Goal: Task Accomplishment & Management: Use online tool/utility

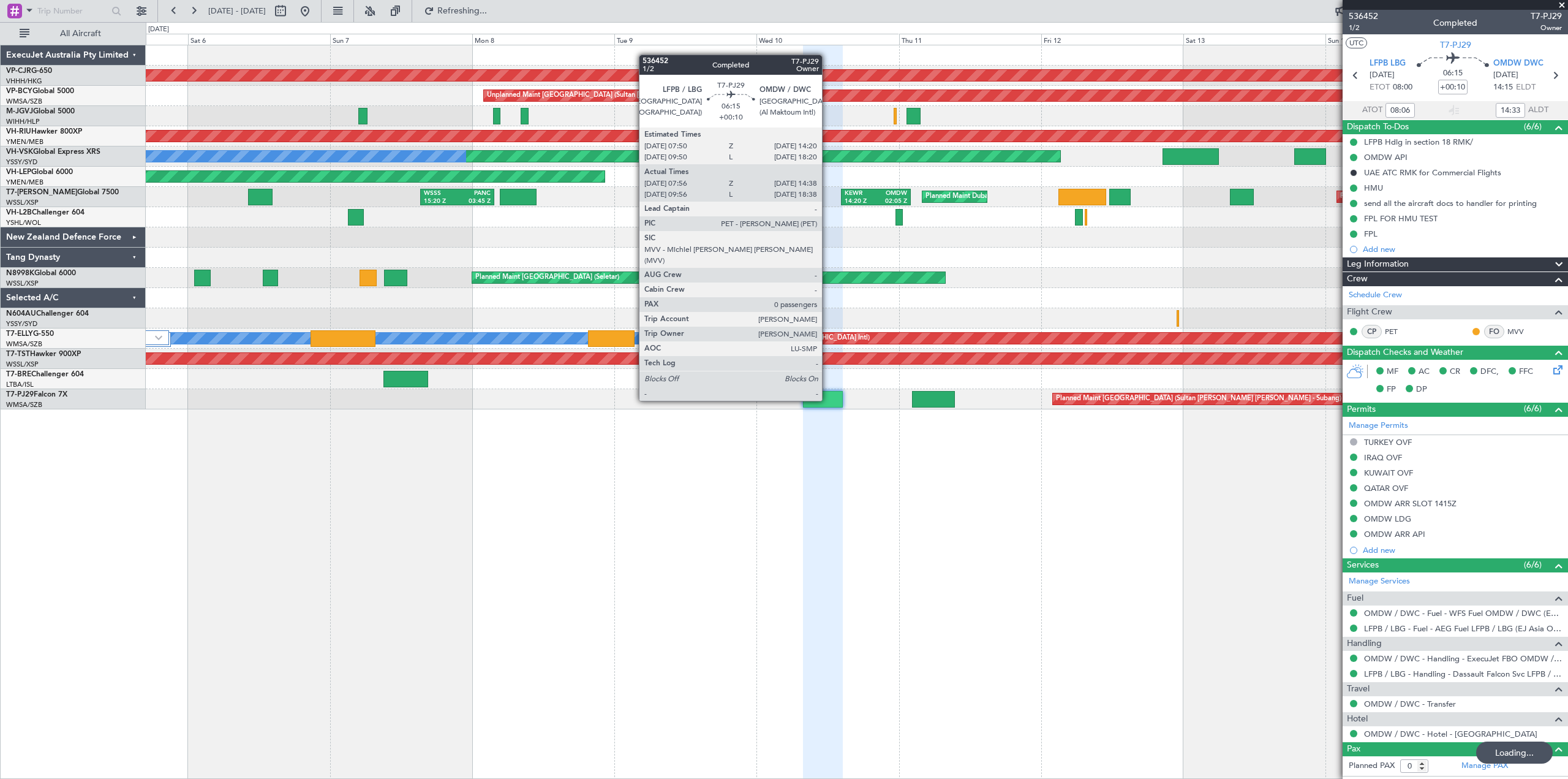
click at [827, 400] on div at bounding box center [823, 399] width 40 height 16
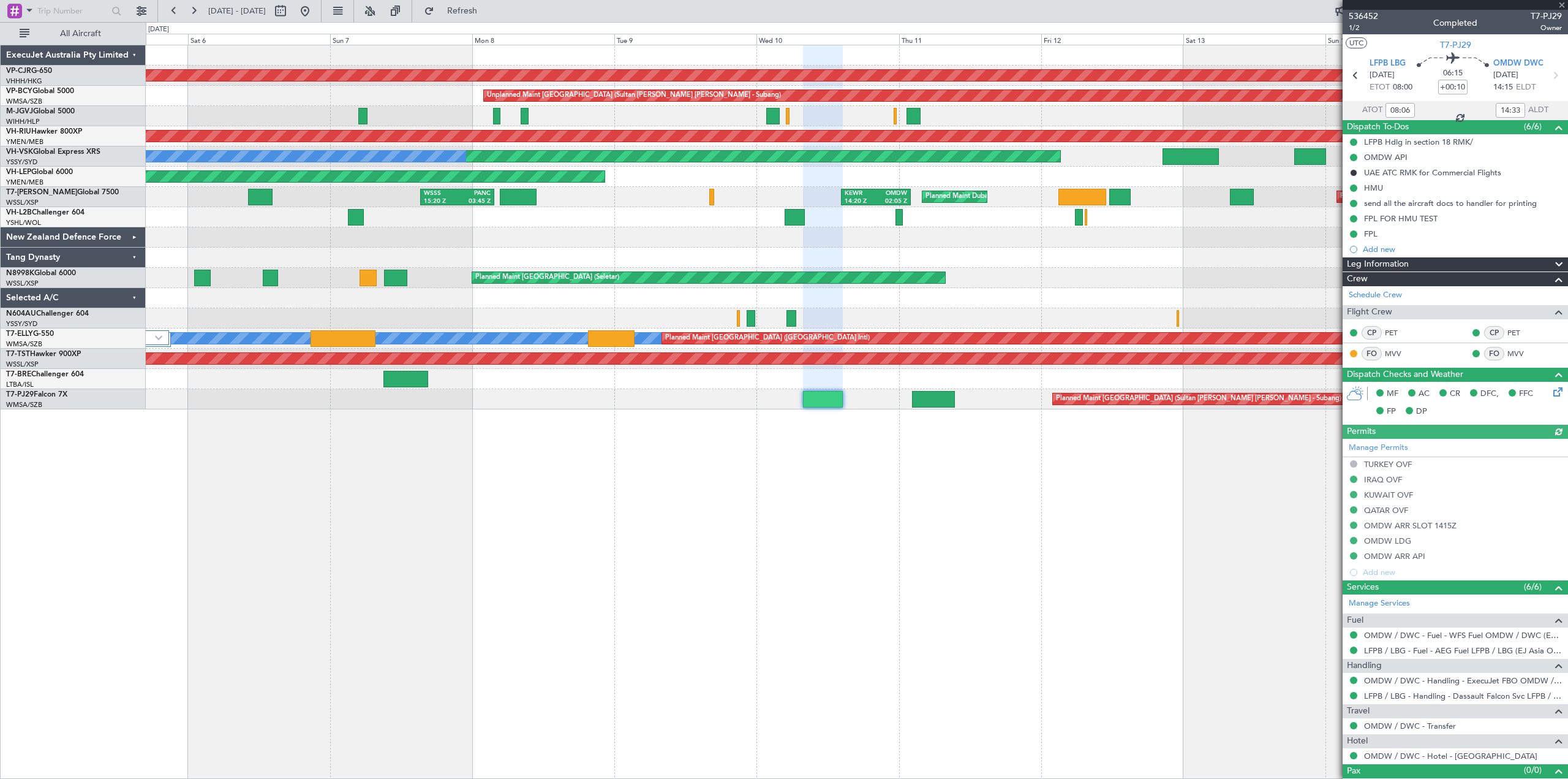
type input "[PERSON_NAME] (BTA)"
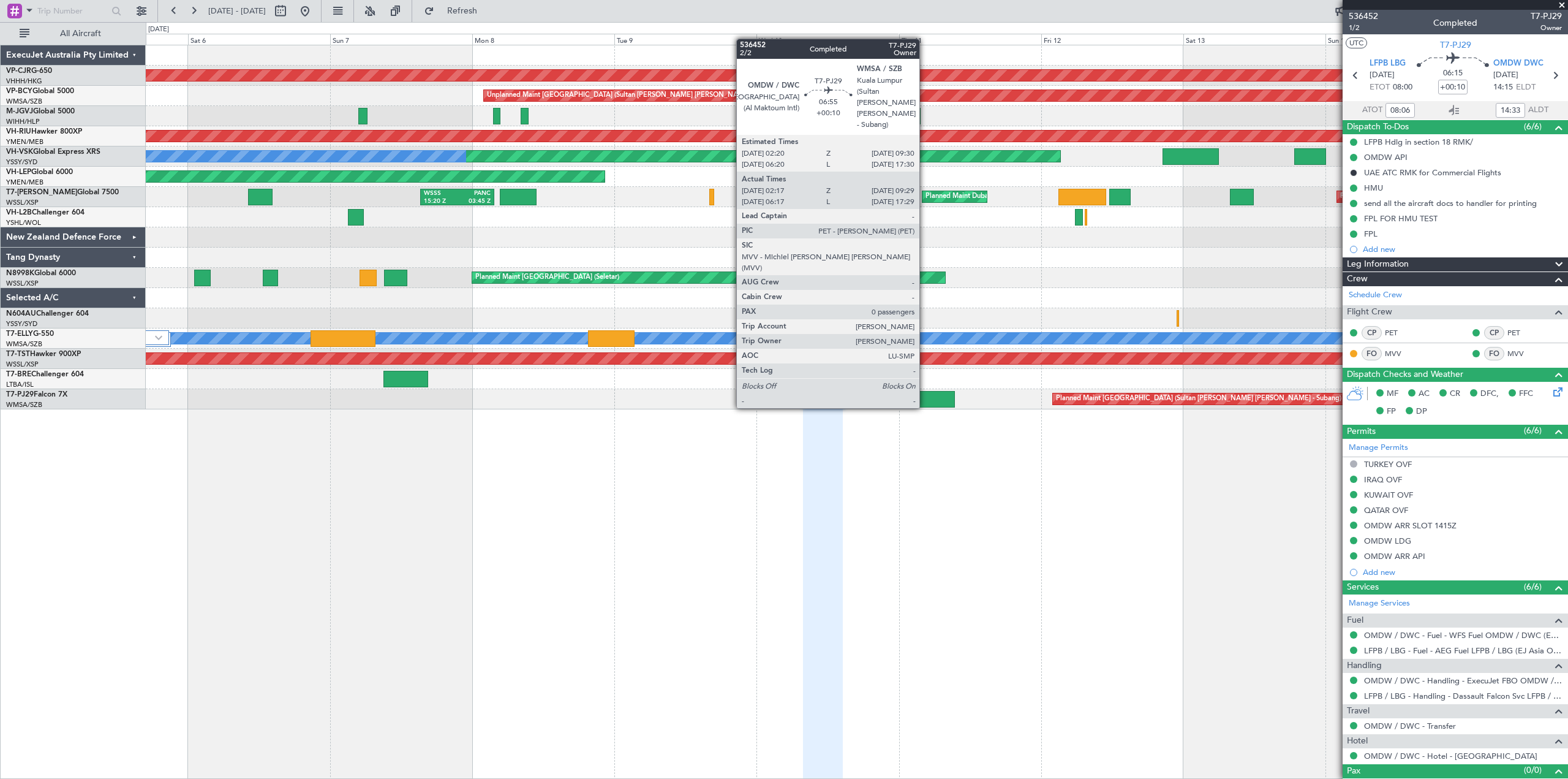
click at [925, 396] on div at bounding box center [934, 399] width 43 height 16
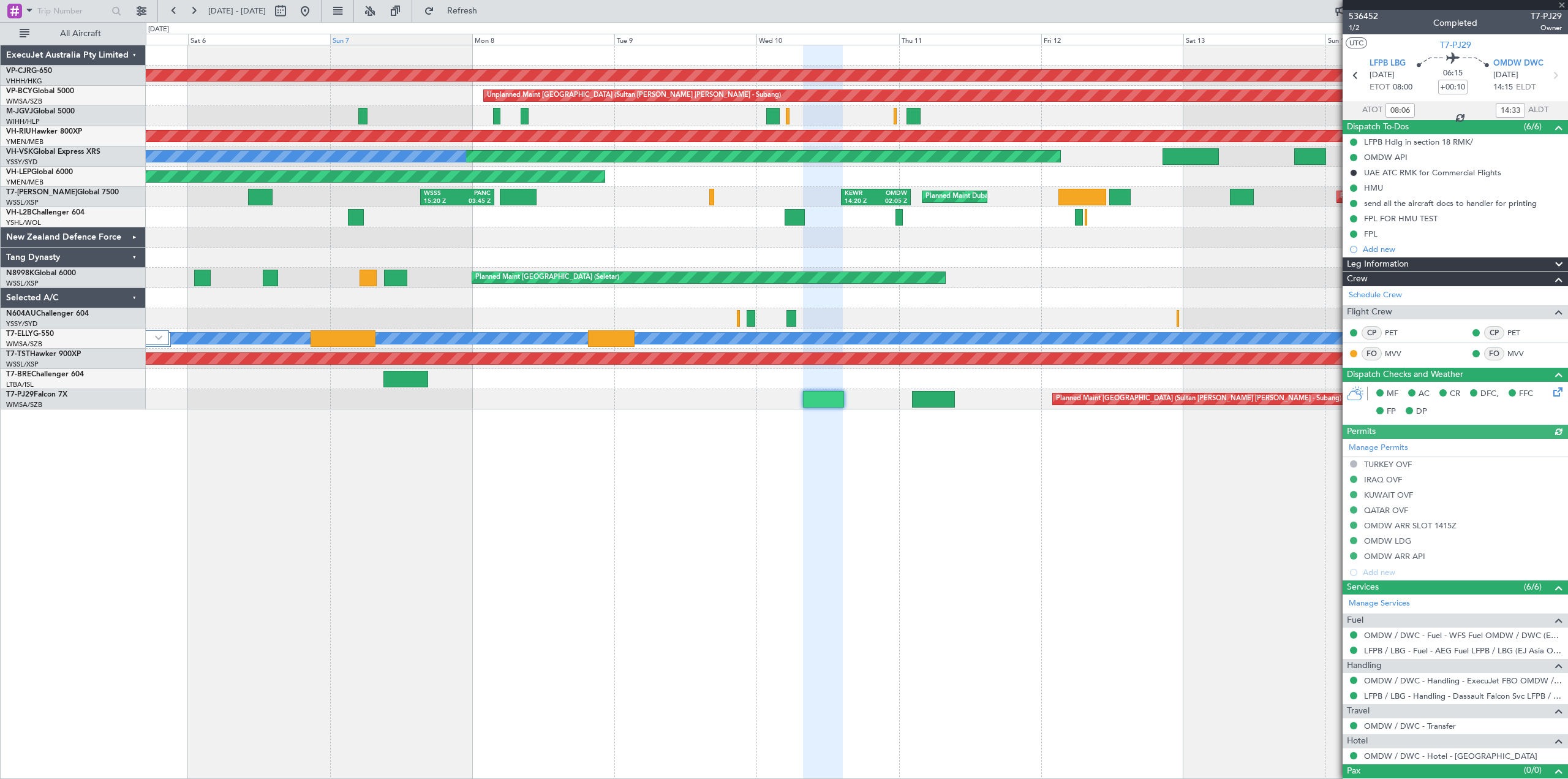
type input "[PERSON_NAME] (BTA)"
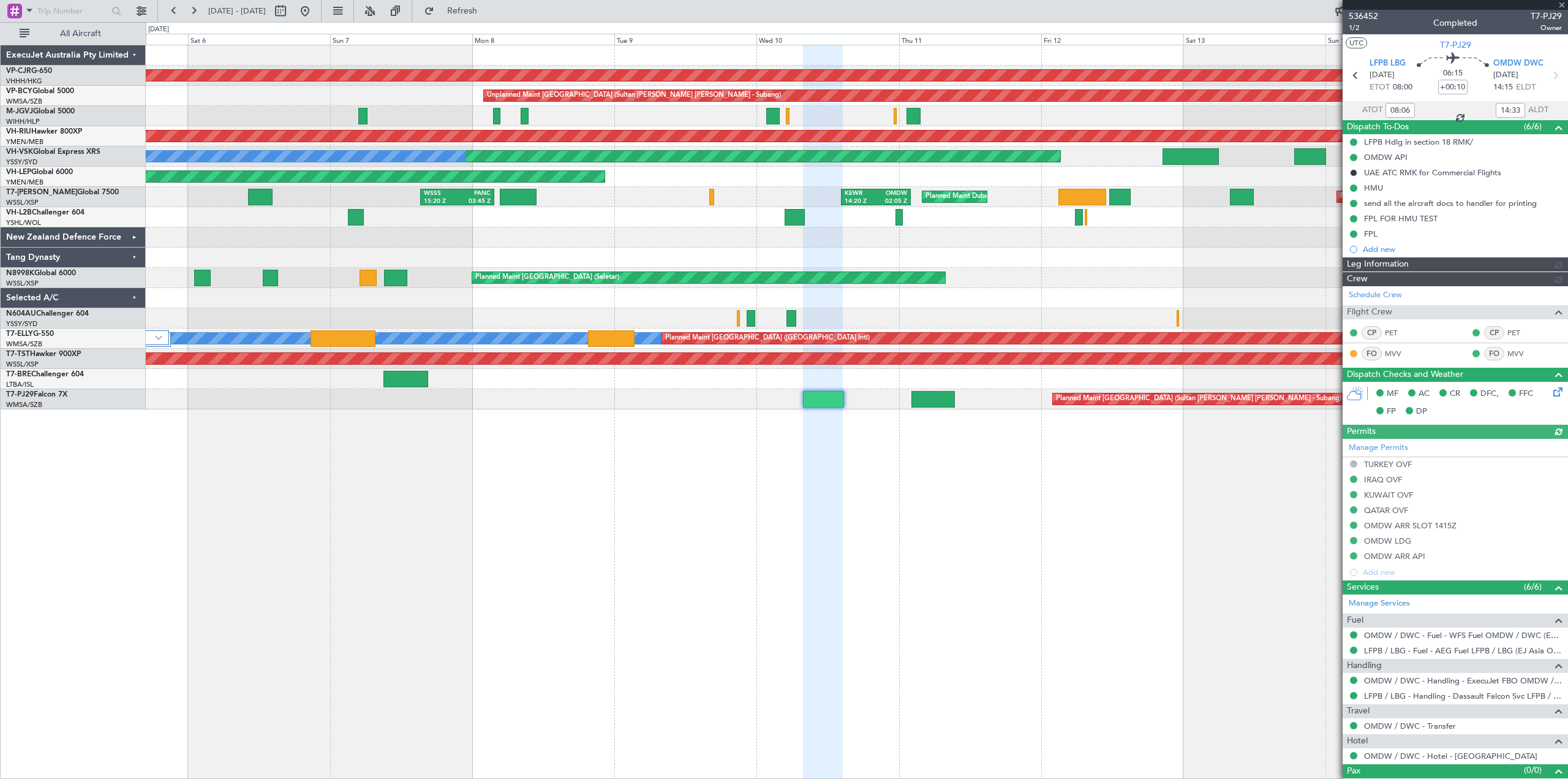
type input "[PERSON_NAME] (BTA)"
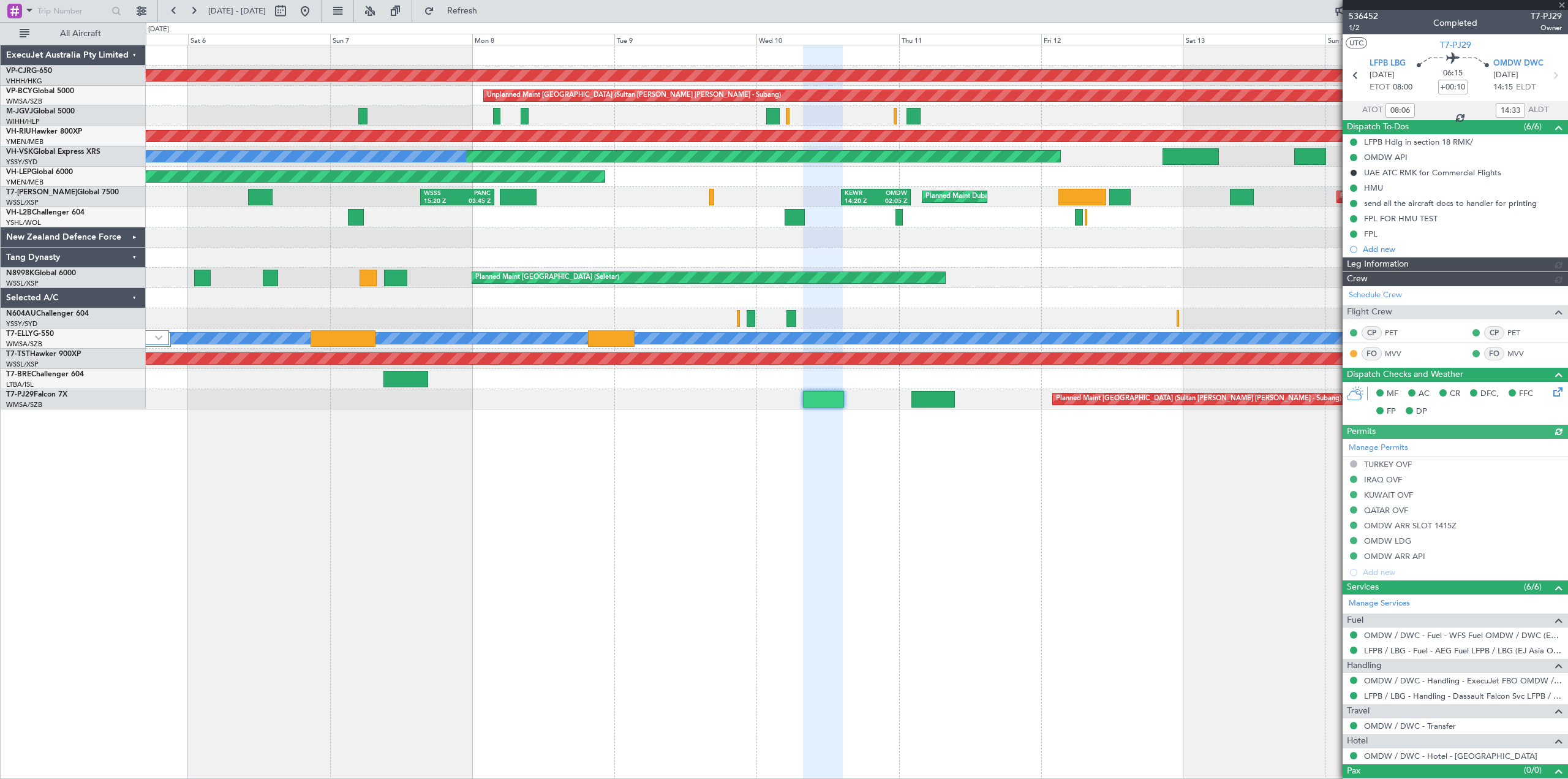
type input "[PERSON_NAME] (BTA)"
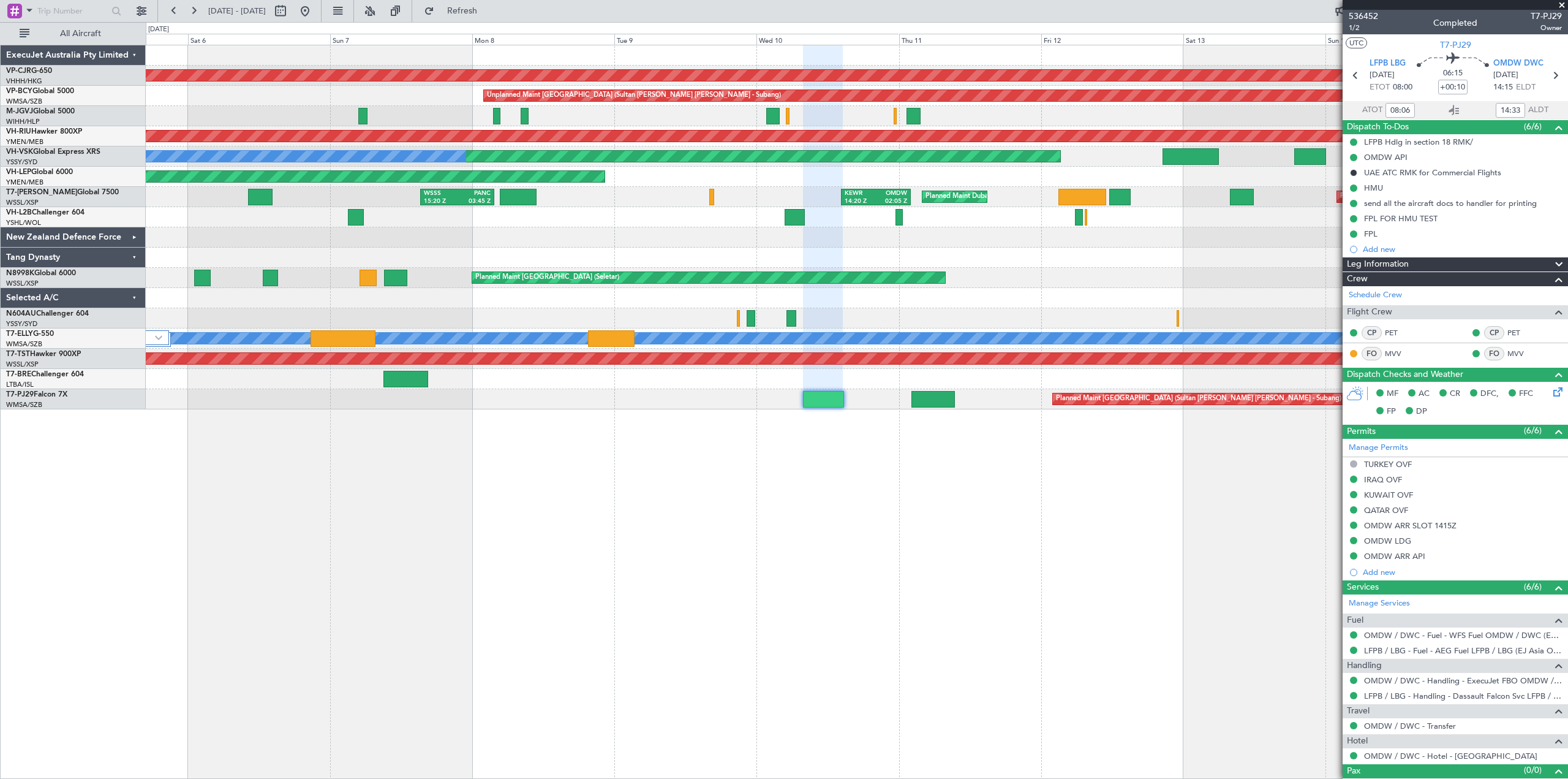
type input "[PERSON_NAME] (BTA)"
